Goal: Register for event/course: Register for event/course

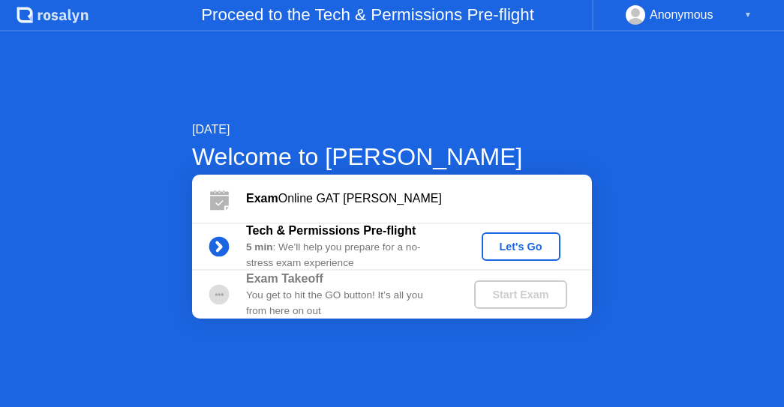
click at [516, 298] on div "Start Exam" at bounding box center [520, 295] width 80 height 12
click at [508, 289] on div "Start Exam" at bounding box center [520, 295] width 80 height 12
click at [490, 289] on div "Start Exam" at bounding box center [520, 295] width 80 height 12
click at [514, 243] on div "Let's Go" at bounding box center [520, 247] width 67 height 12
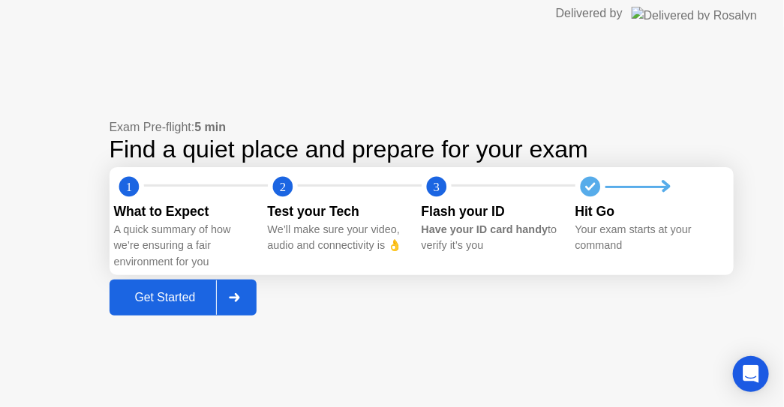
click at [514, 243] on div "Have your ID card handy to verify it’s you" at bounding box center [492, 238] width 142 height 32
click at [661, 190] on icon at bounding box center [664, 191] width 11 height 25
click at [667, 184] on icon at bounding box center [666, 186] width 6 height 9
drag, startPoint x: 667, startPoint y: 184, endPoint x: 153, endPoint y: 283, distance: 523.3
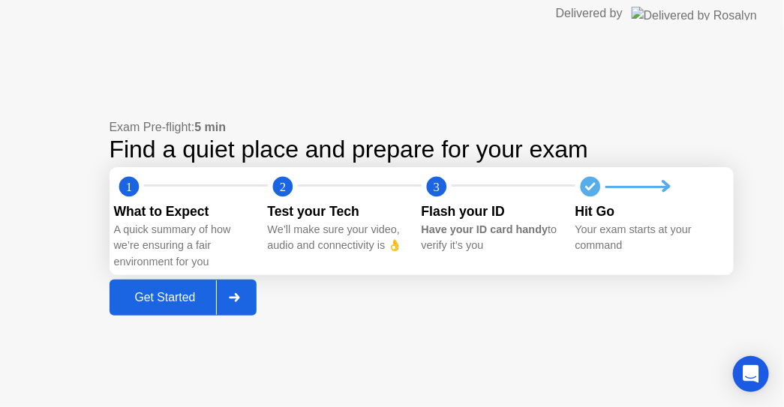
click at [153, 283] on div "Exam Pre-flight: 5 min Find a quiet place and prepare for your exam 1 2 3 What …" at bounding box center [421, 216] width 624 height 196
click at [159, 301] on div "Get Started" at bounding box center [165, 297] width 103 height 13
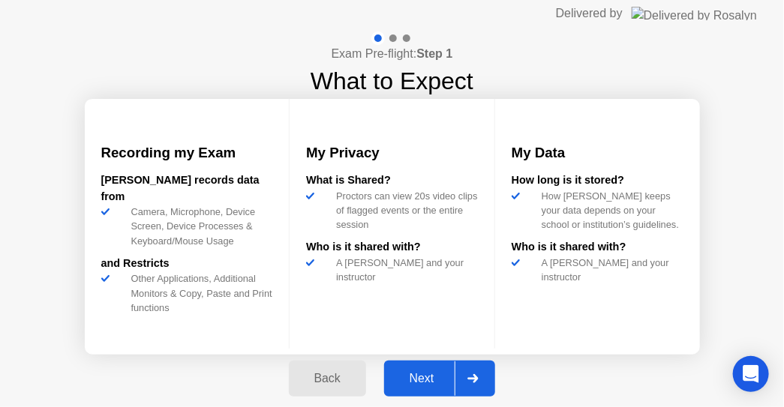
click at [415, 376] on div "Next" at bounding box center [421, 378] width 67 height 13
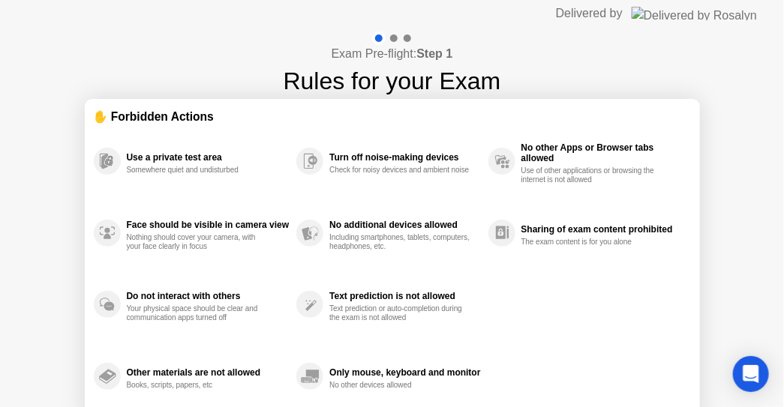
click at [783, 235] on div "Exam Pre-flight: Step 1 Rules for your Exam ✋ Forbidden Actions Use a private t…" at bounding box center [392, 250] width 784 height 447
drag, startPoint x: 783, startPoint y: 235, endPoint x: 783, endPoint y: 298, distance: 63.0
click at [783, 298] on div "Exam Pre-flight: Step 1 Rules for your Exam ✋ Forbidden Actions Use a private t…" at bounding box center [392, 250] width 784 height 447
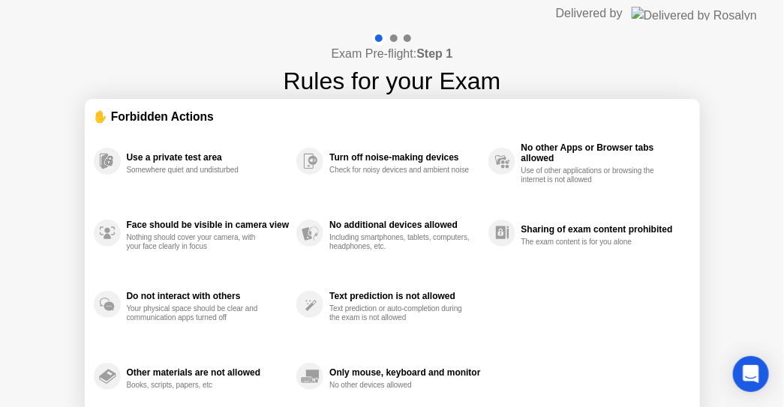
click at [783, 298] on div "Exam Pre-flight: Step 1 Rules for your Exam ✋ Forbidden Actions Use a private t…" at bounding box center [392, 250] width 784 height 447
drag, startPoint x: 516, startPoint y: 322, endPoint x: 516, endPoint y: 90, distance: 231.7
click at [516, 90] on div "Exam Pre-flight: Step 1 Rules for your Exam ✋ Forbidden Actions Use a private t…" at bounding box center [392, 250] width 784 height 447
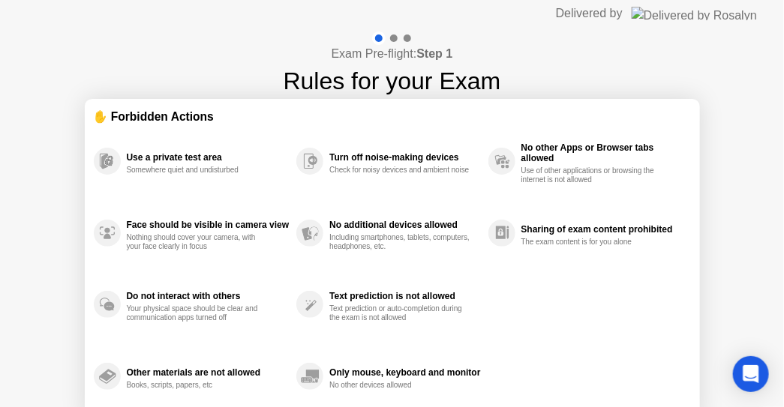
drag, startPoint x: 398, startPoint y: 215, endPoint x: 361, endPoint y: 70, distance: 149.5
click at [361, 70] on div "Exam Pre-flight: Step 1 Rules for your Exam ✋ Forbidden Actions Use a private t…" at bounding box center [392, 250] width 784 height 447
click at [580, 155] on div "No other Apps or Browser tabs allowed Use of other applications or browsing the…" at bounding box center [602, 161] width 162 height 46
drag, startPoint x: 344, startPoint y: 195, endPoint x: 346, endPoint y: 168, distance: 27.1
click at [346, 168] on div "Use a private test area Somewhere quiet and undisturbed Face should be visible …" at bounding box center [392, 268] width 597 height 287
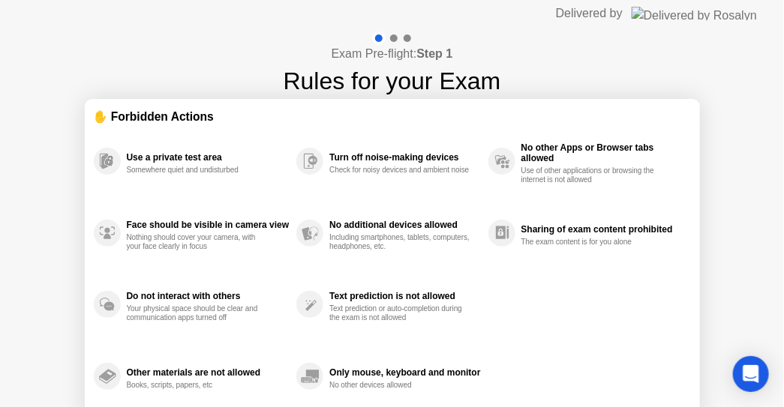
click at [346, 168] on div "Check for noisy devices and ambient noise" at bounding box center [400, 170] width 142 height 9
drag, startPoint x: 779, startPoint y: 37, endPoint x: 783, endPoint y: 124, distance: 86.3
click at [775, 121] on div "Exam Pre-flight: Step 1 Rules for your Exam ✋ Forbidden Actions Use a private t…" at bounding box center [392, 250] width 784 height 447
drag, startPoint x: 783, startPoint y: 120, endPoint x: 713, endPoint y: 7, distance: 132.4
click at [757, 85] on div "Exam Pre-flight: Step 1 Rules for your Exam ✋ Forbidden Actions Use a private t…" at bounding box center [392, 250] width 784 height 447
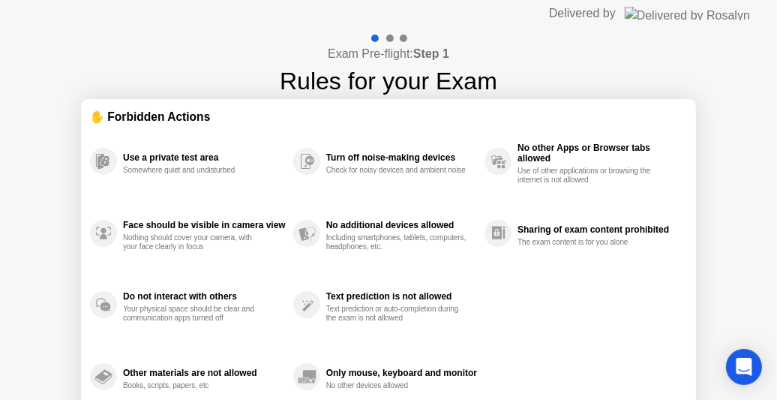
drag, startPoint x: 775, startPoint y: 52, endPoint x: 751, endPoint y: 73, distance: 31.4
click at [754, 76] on div "Exam Pre-flight: Step 1 Rules for your Exam ✋ Forbidden Actions Use a private t…" at bounding box center [388, 250] width 777 height 447
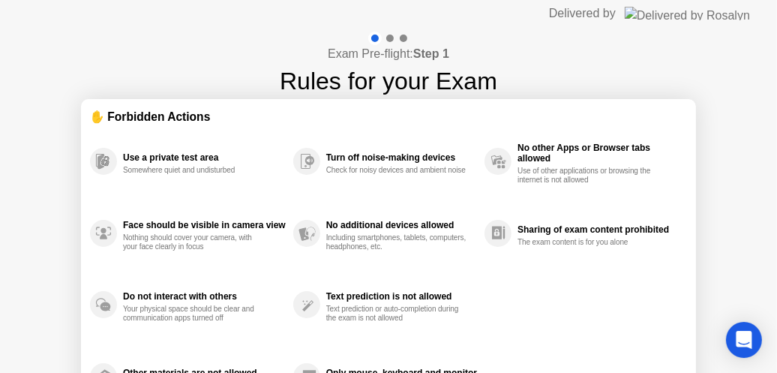
drag, startPoint x: 772, startPoint y: 89, endPoint x: 684, endPoint y: 68, distance: 91.0
click at [759, 68] on div "Exam Pre-flight: Step 1 Rules for your Exam ✋ Forbidden Actions Use a private t…" at bounding box center [388, 250] width 777 height 447
